Goal: Task Accomplishment & Management: Complete application form

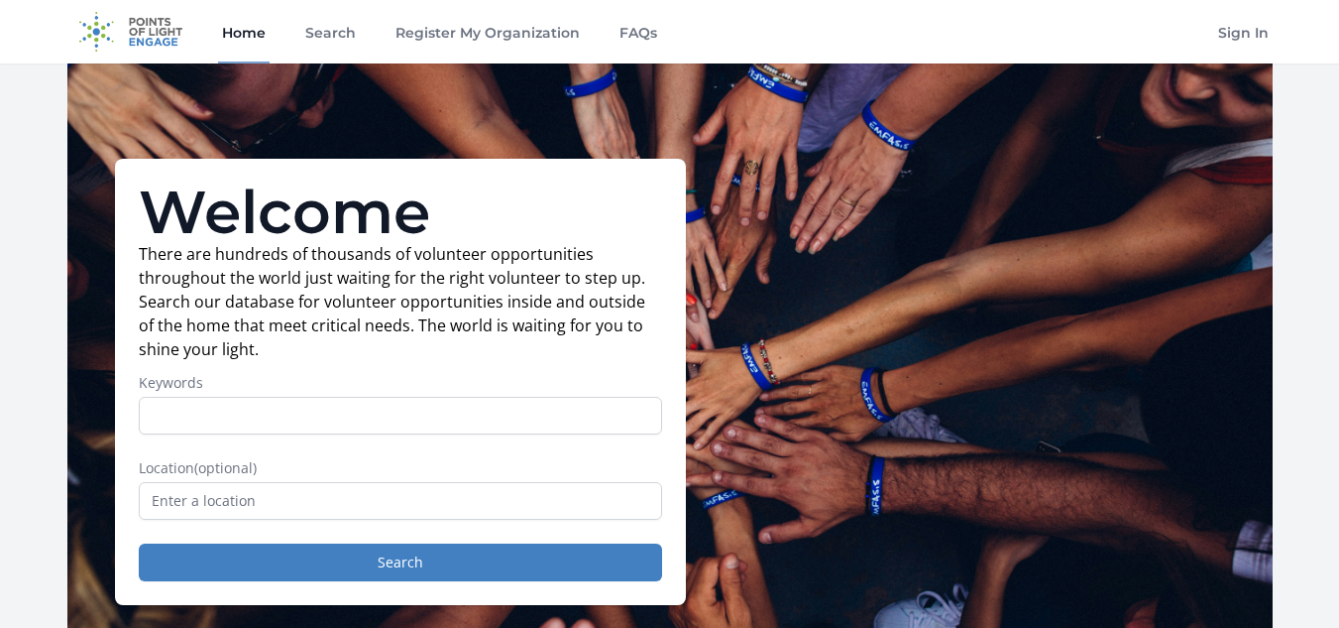
click at [386, 410] on input "Keywords" at bounding box center [400, 416] width 523 height 38
type input "community"
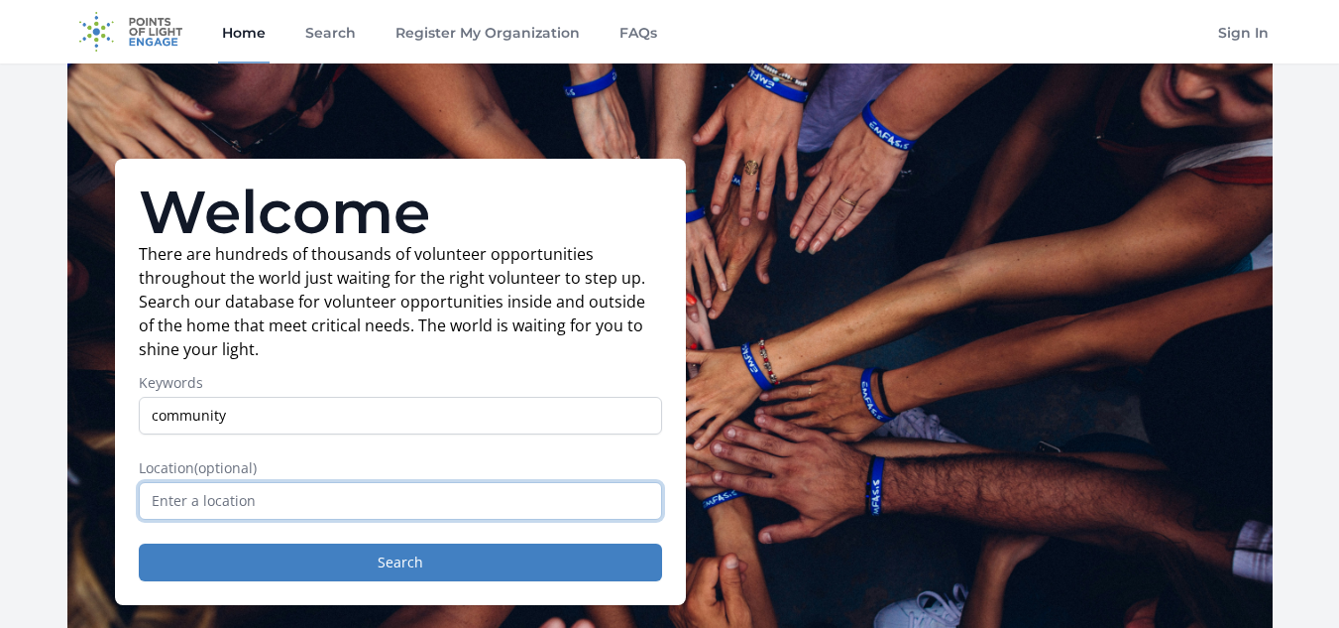
click at [286, 503] on input "text" at bounding box center [400, 501] width 523 height 38
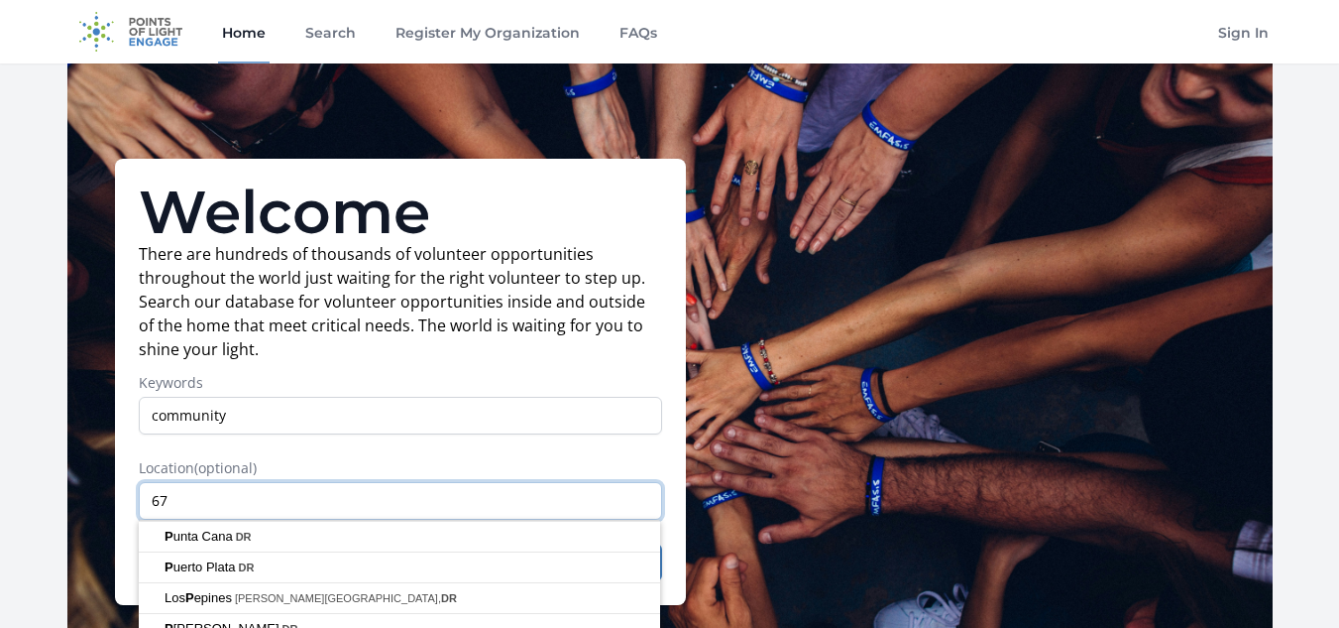
type input "6"
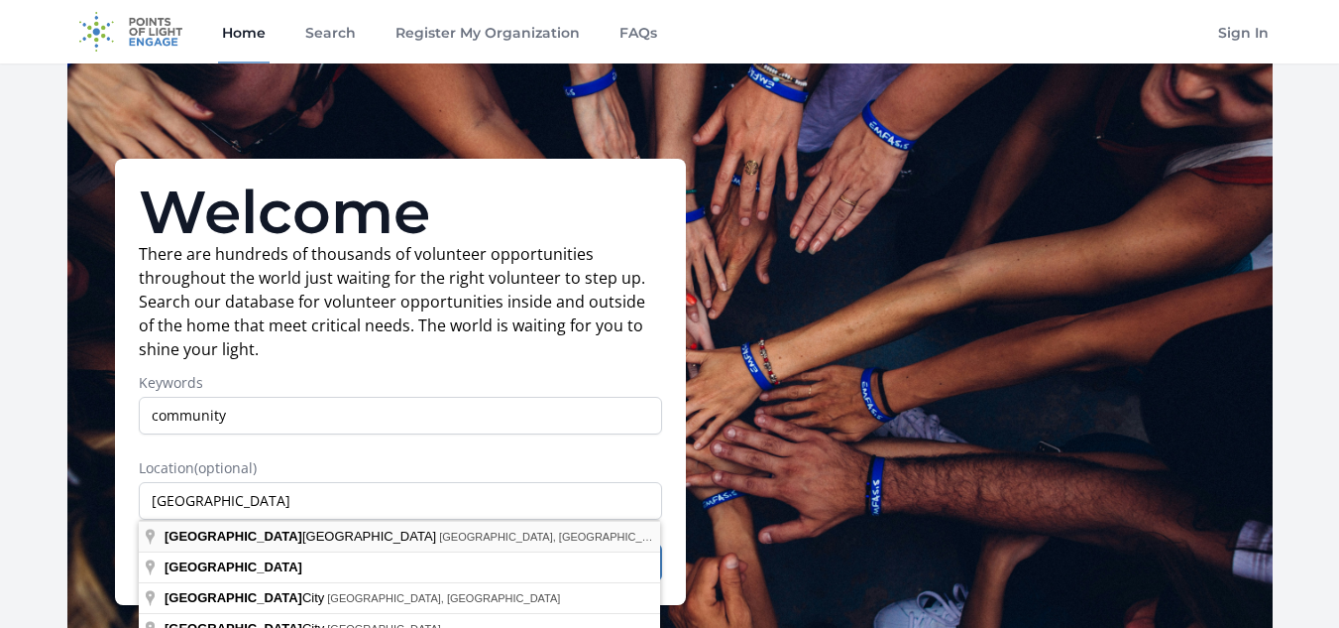
type input "Panama City Beach, FL, USA"
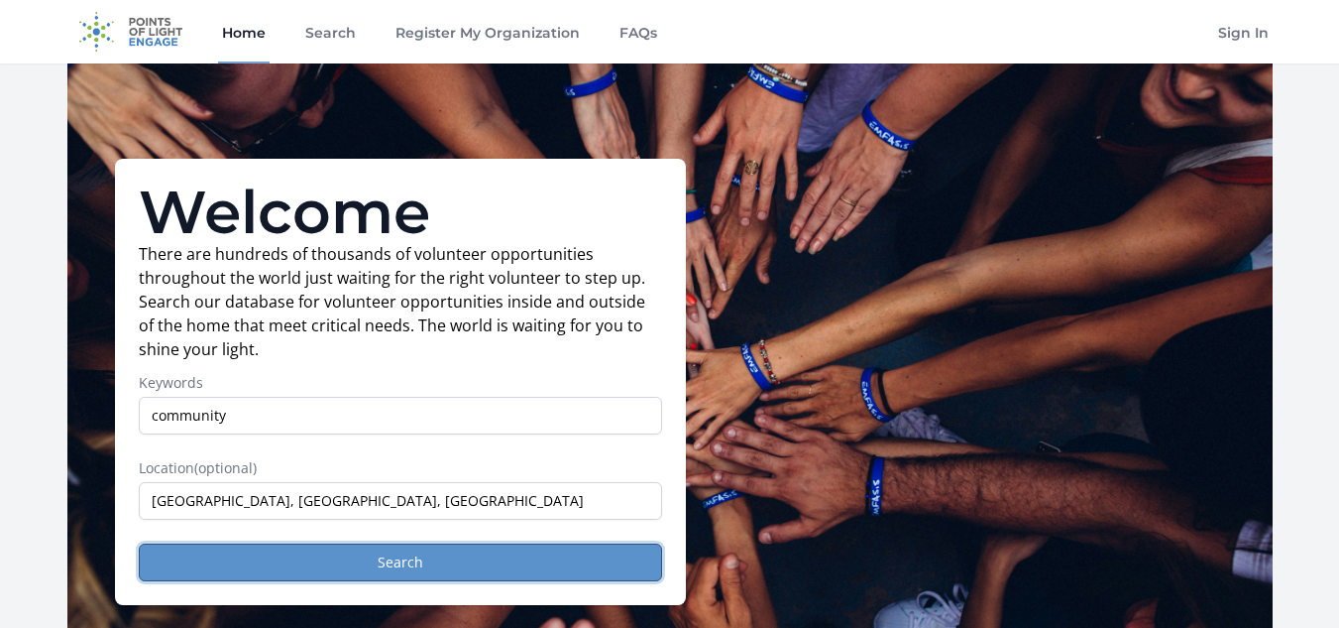
click at [290, 549] on button "Search" at bounding box center [400, 562] width 523 height 38
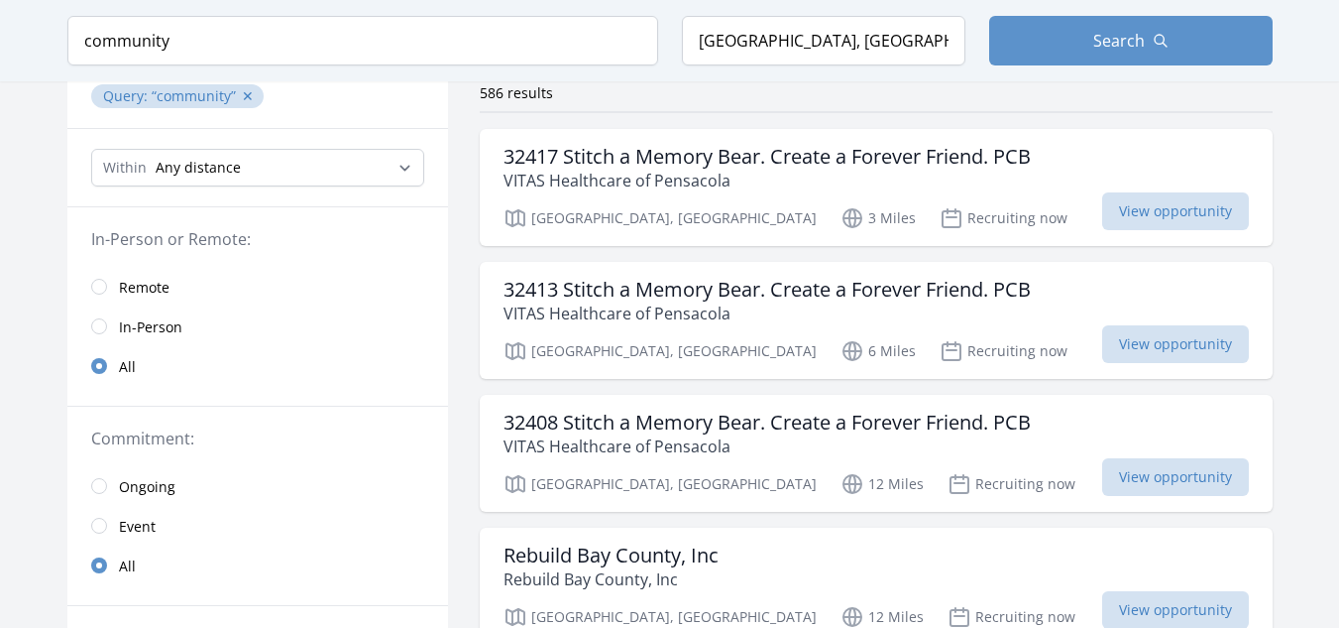
scroll to position [159, 0]
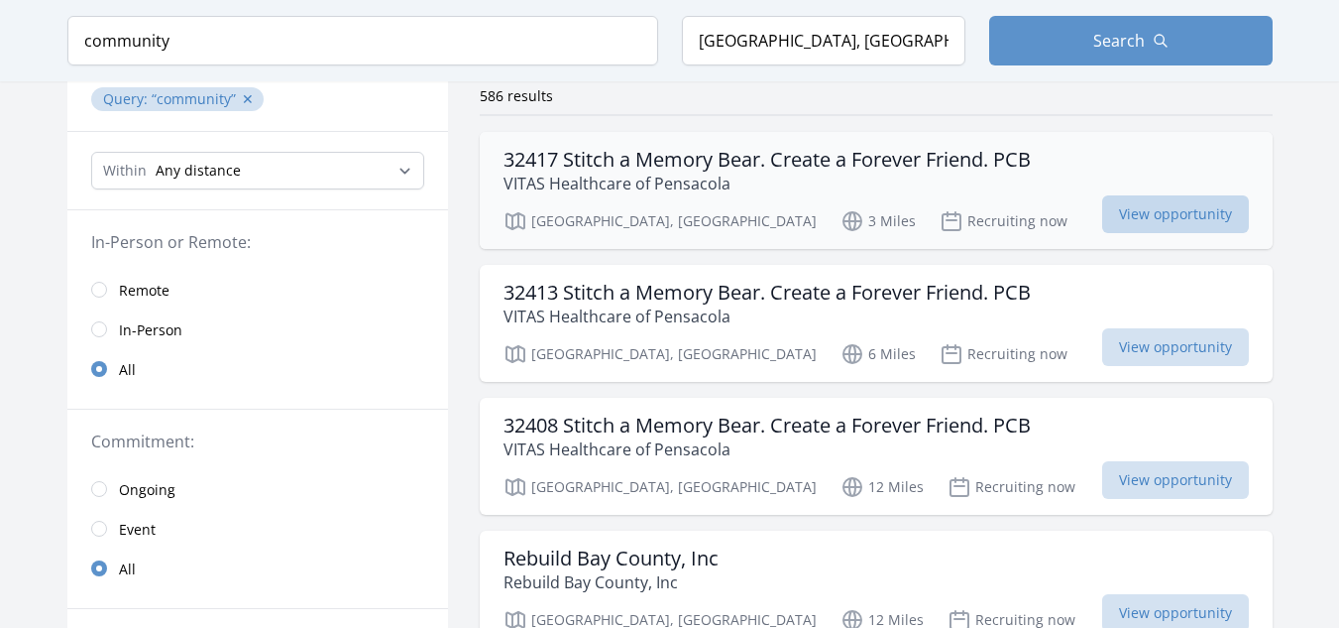
click at [1148, 204] on span "View opportunity" at bounding box center [1175, 214] width 147 height 38
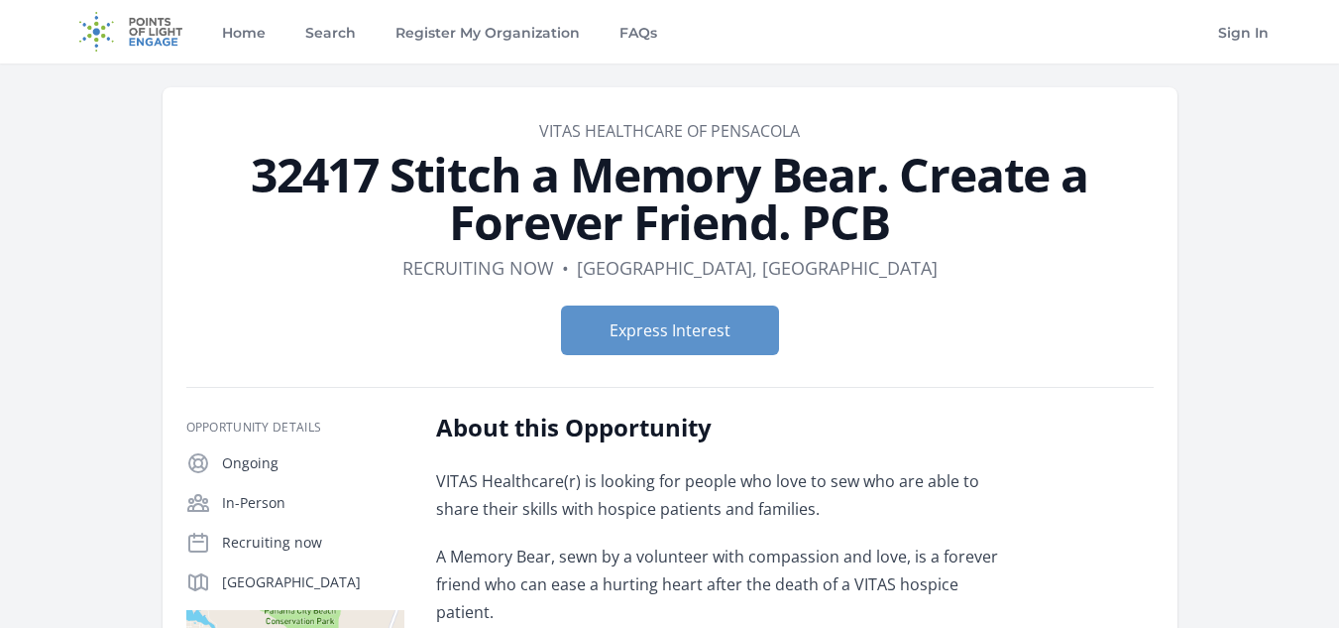
click at [1112, 240] on h1 "32417 Stitch a Memory Bear. Create a Forever Friend. PCB" at bounding box center [670, 198] width 968 height 95
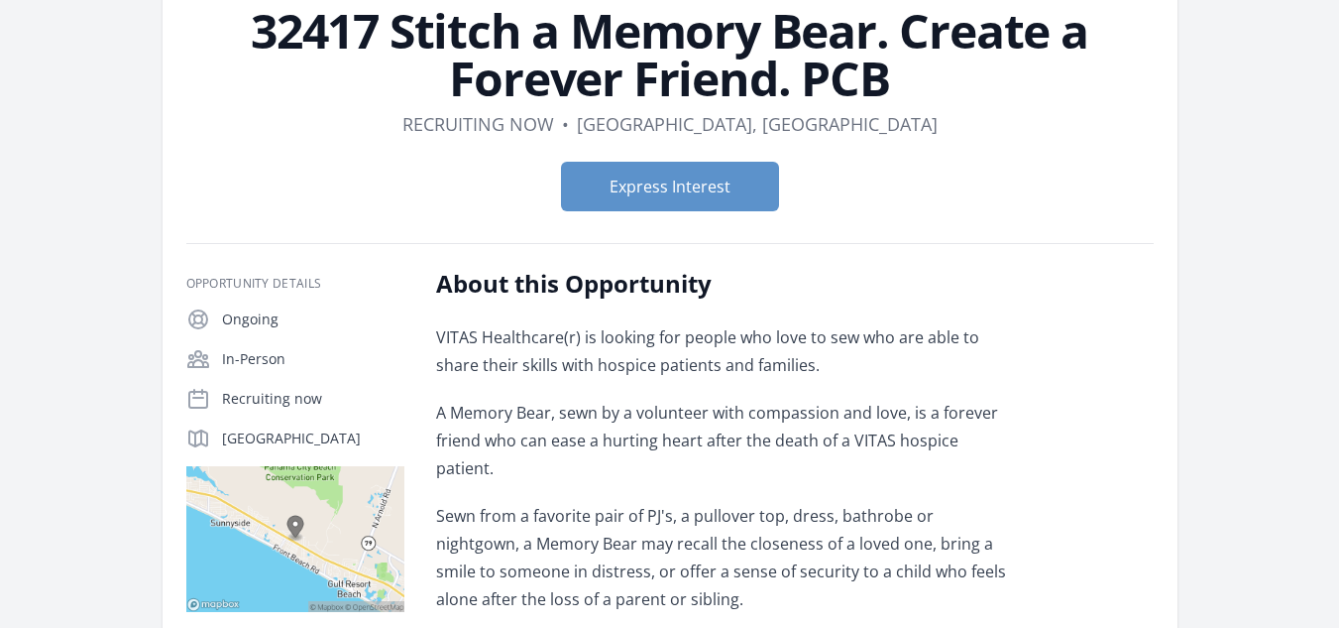
scroll to position [119, 0]
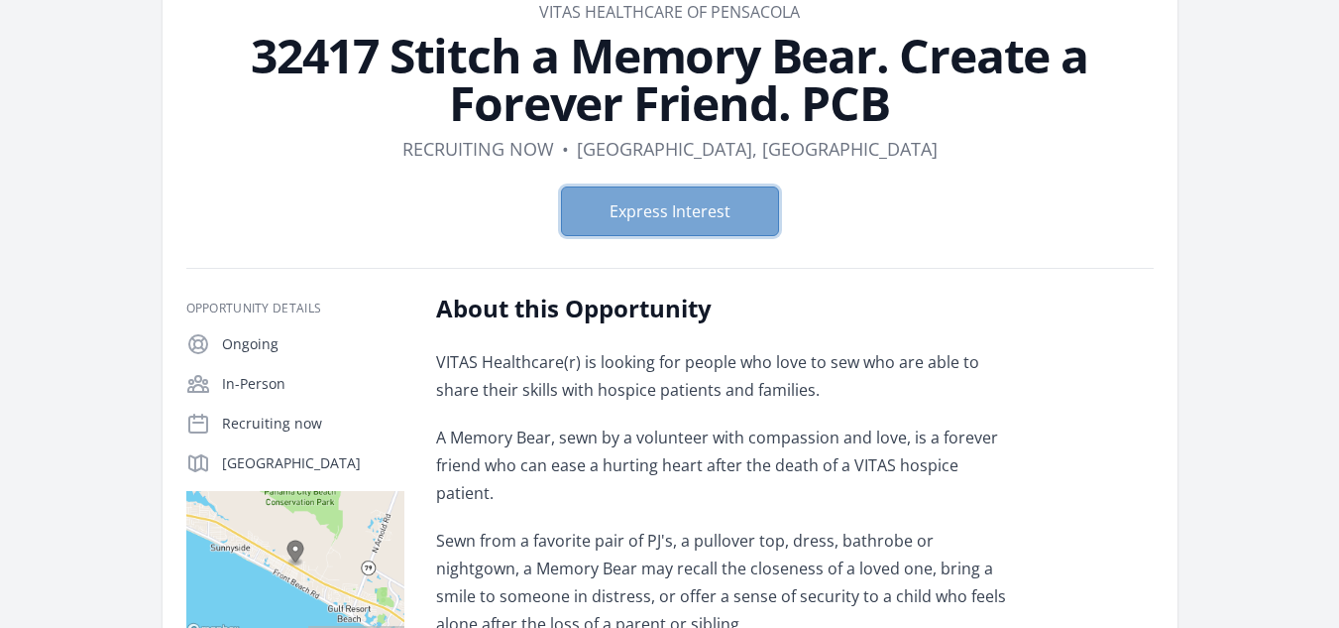
click at [667, 207] on button "Express Interest" at bounding box center [670, 211] width 218 height 50
click at [712, 206] on button "Express Interest" at bounding box center [670, 211] width 218 height 50
click at [1034, 151] on dl "Duration Recruiting now • Location [GEOGRAPHIC_DATA], [GEOGRAPHIC_DATA]" at bounding box center [670, 149] width 968 height 28
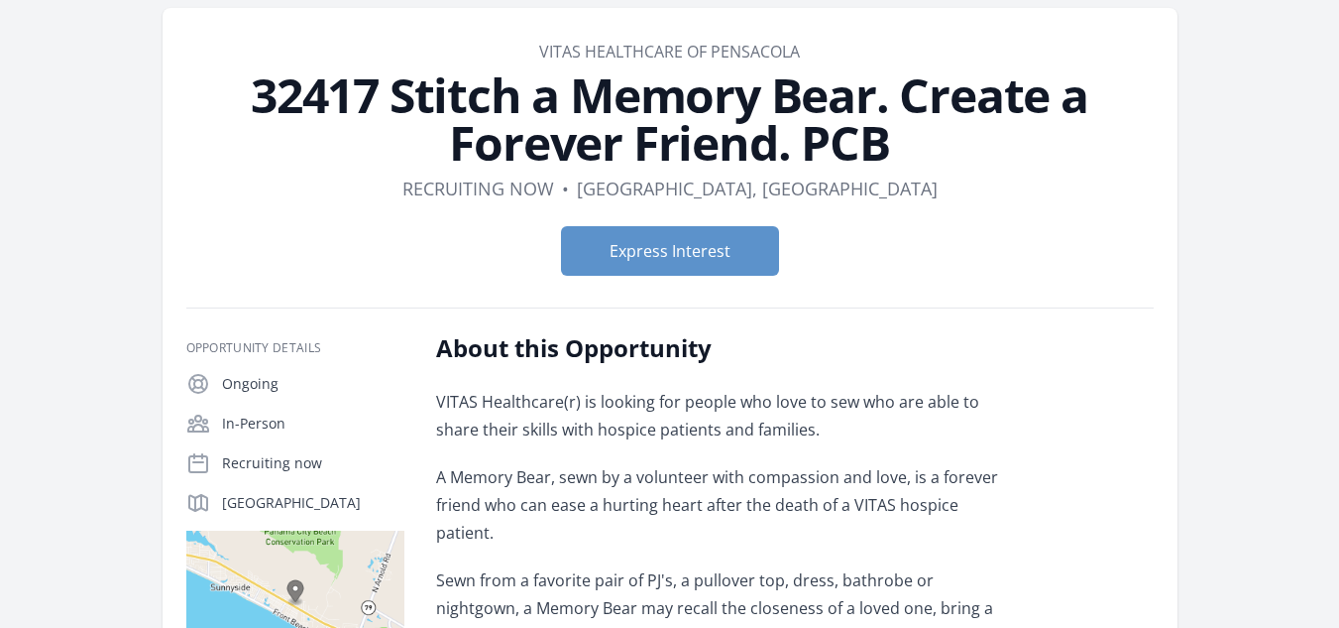
scroll to position [0, 0]
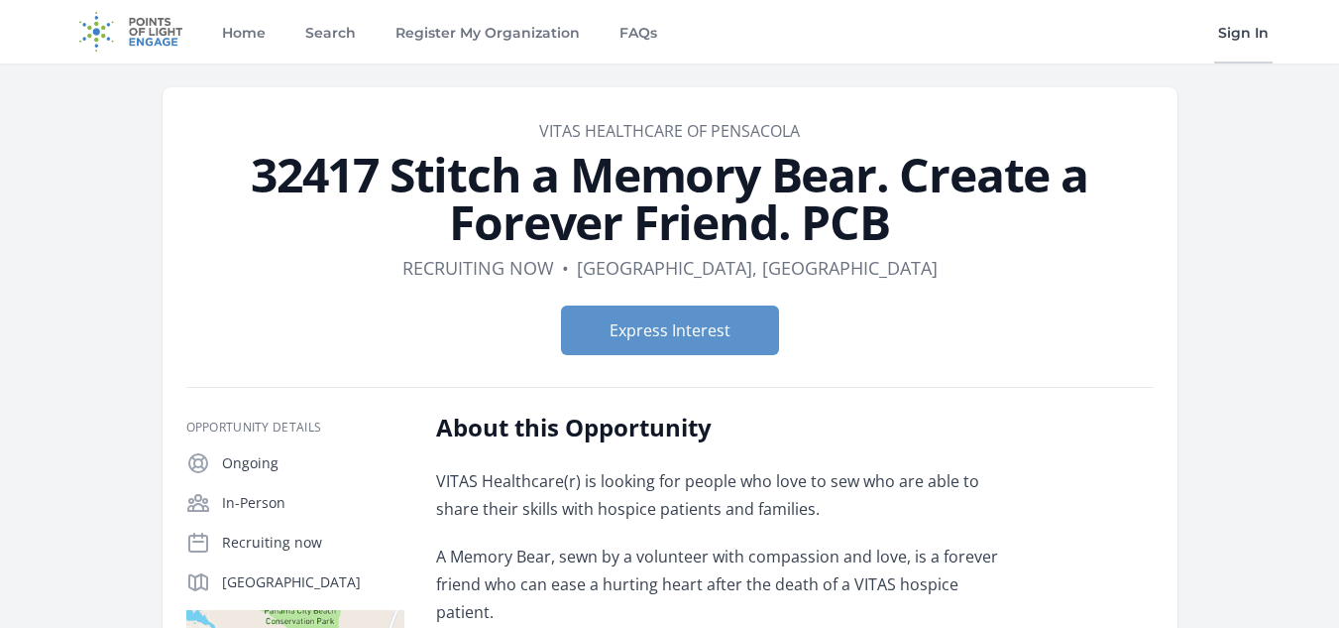
click at [1252, 22] on link "Sign In" at bounding box center [1243, 31] width 58 height 63
